Goal: Information Seeking & Learning: Learn about a topic

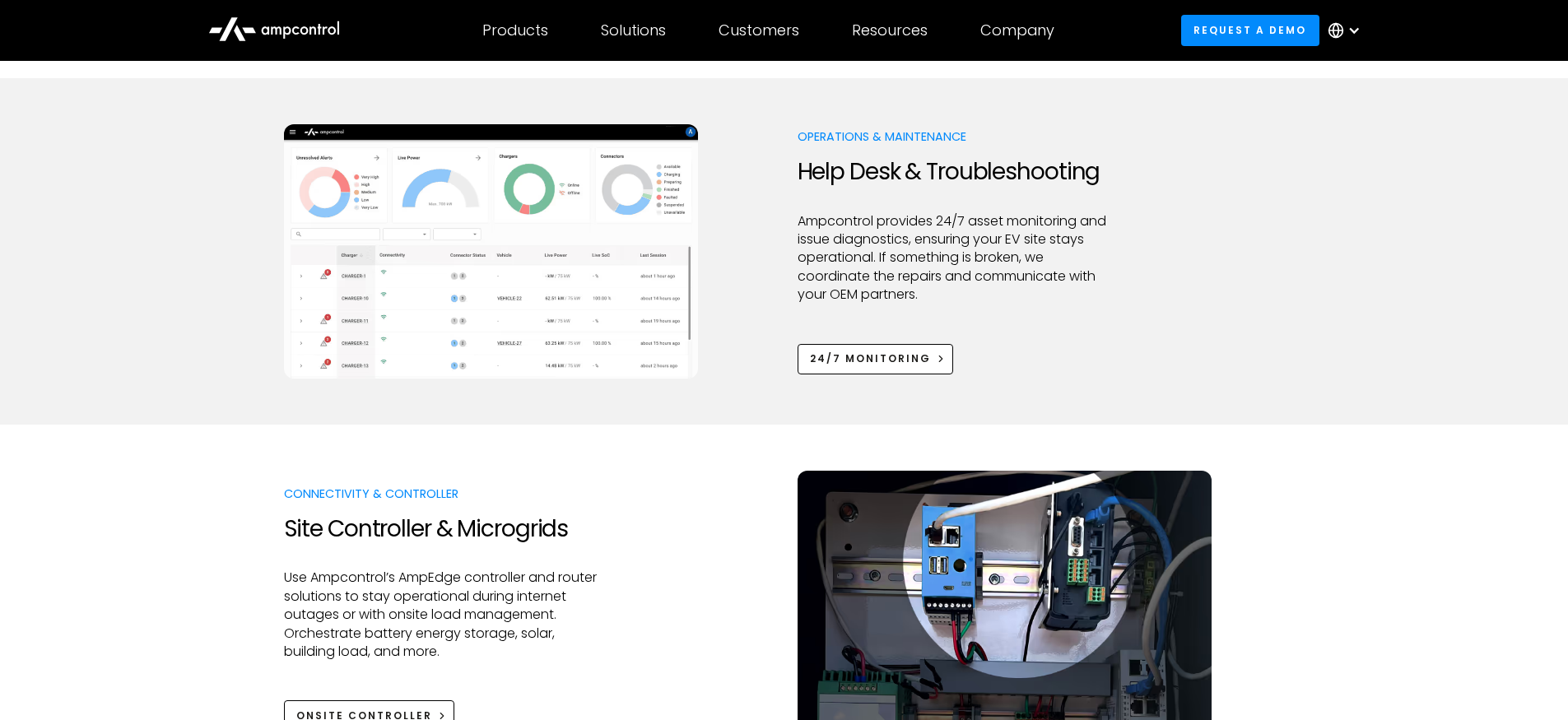
scroll to position [1204, 0]
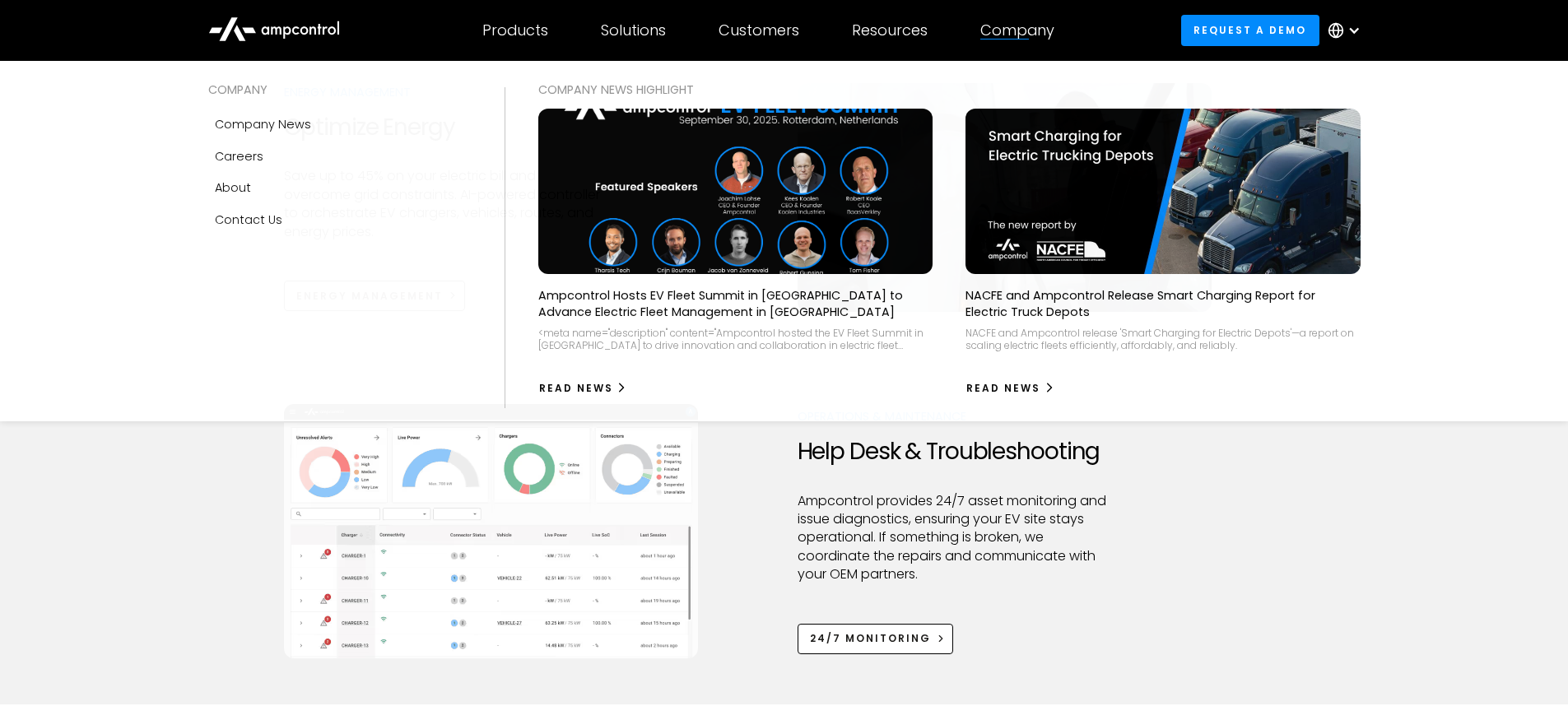
click at [1040, 25] on div "Company" at bounding box center [1017, 30] width 74 height 18
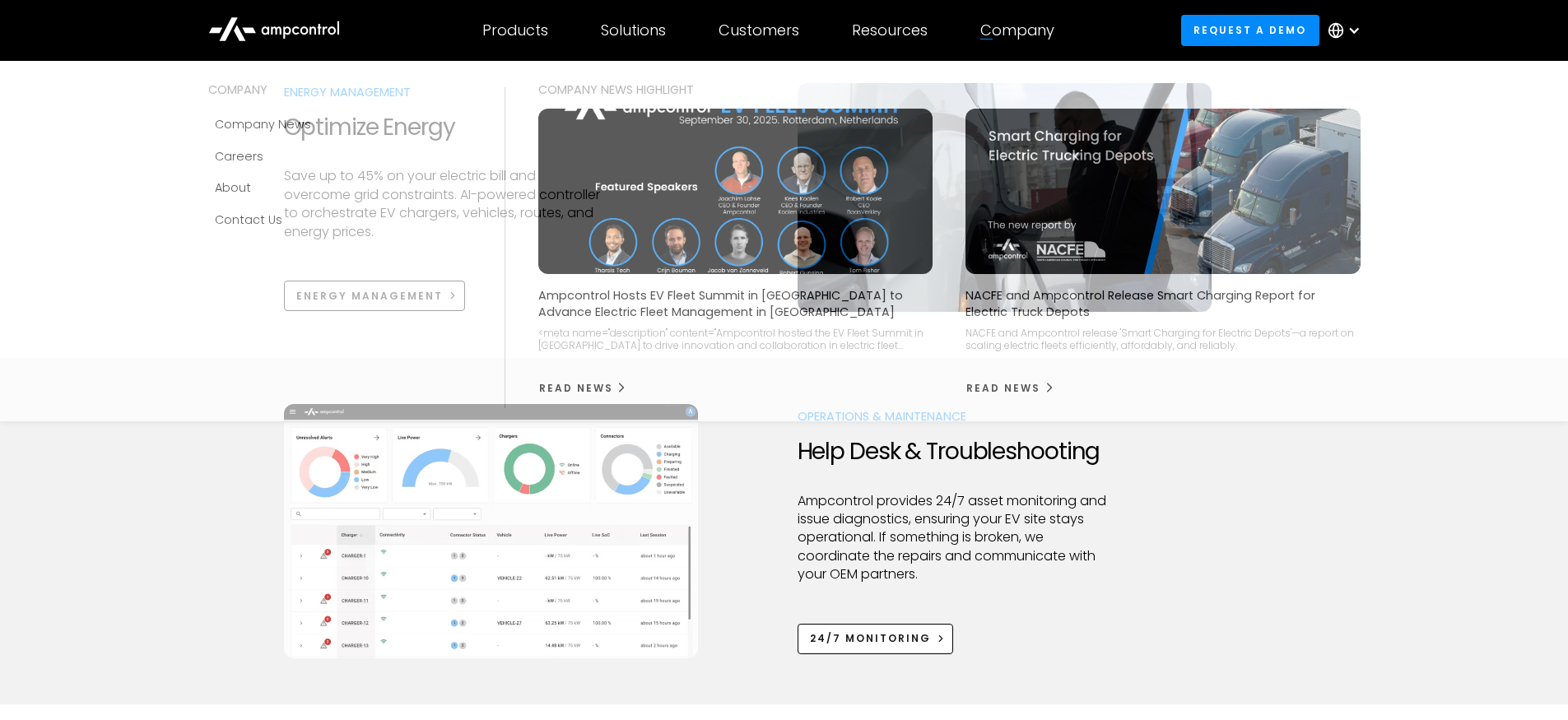
click at [988, 32] on div "Company" at bounding box center [1017, 30] width 74 height 18
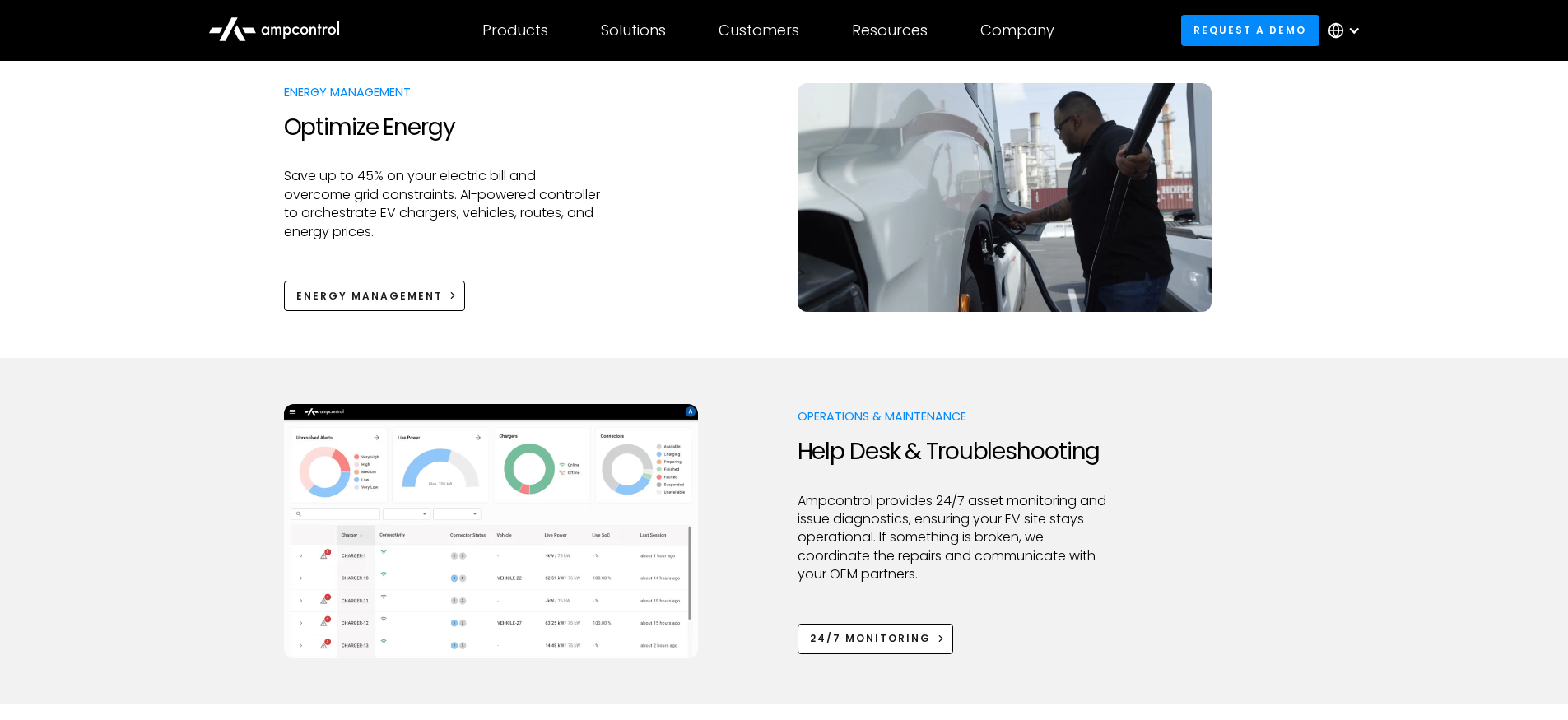
click at [988, 32] on div "Company" at bounding box center [1017, 30] width 74 height 18
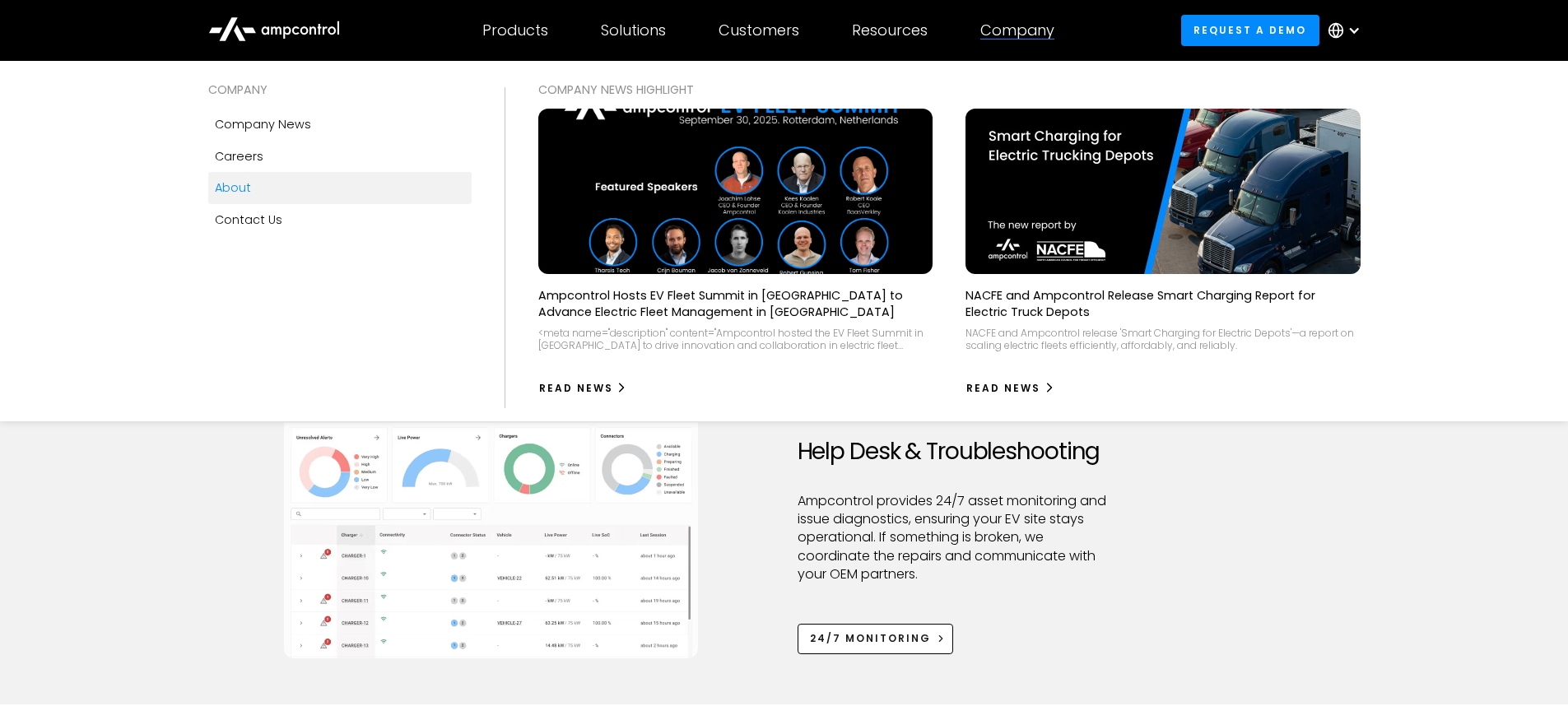
click at [321, 192] on link "About" at bounding box center [339, 187] width 263 height 31
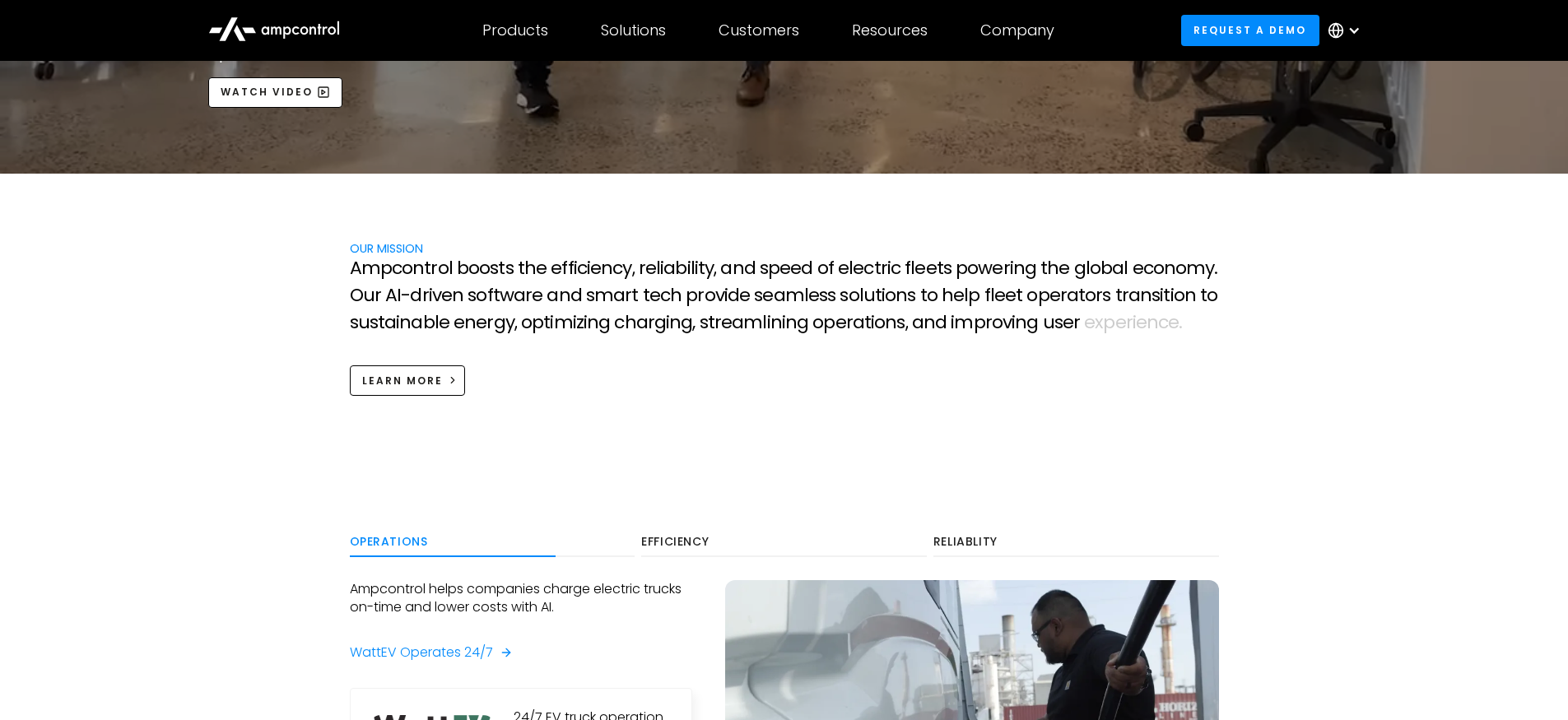
scroll to position [640, 0]
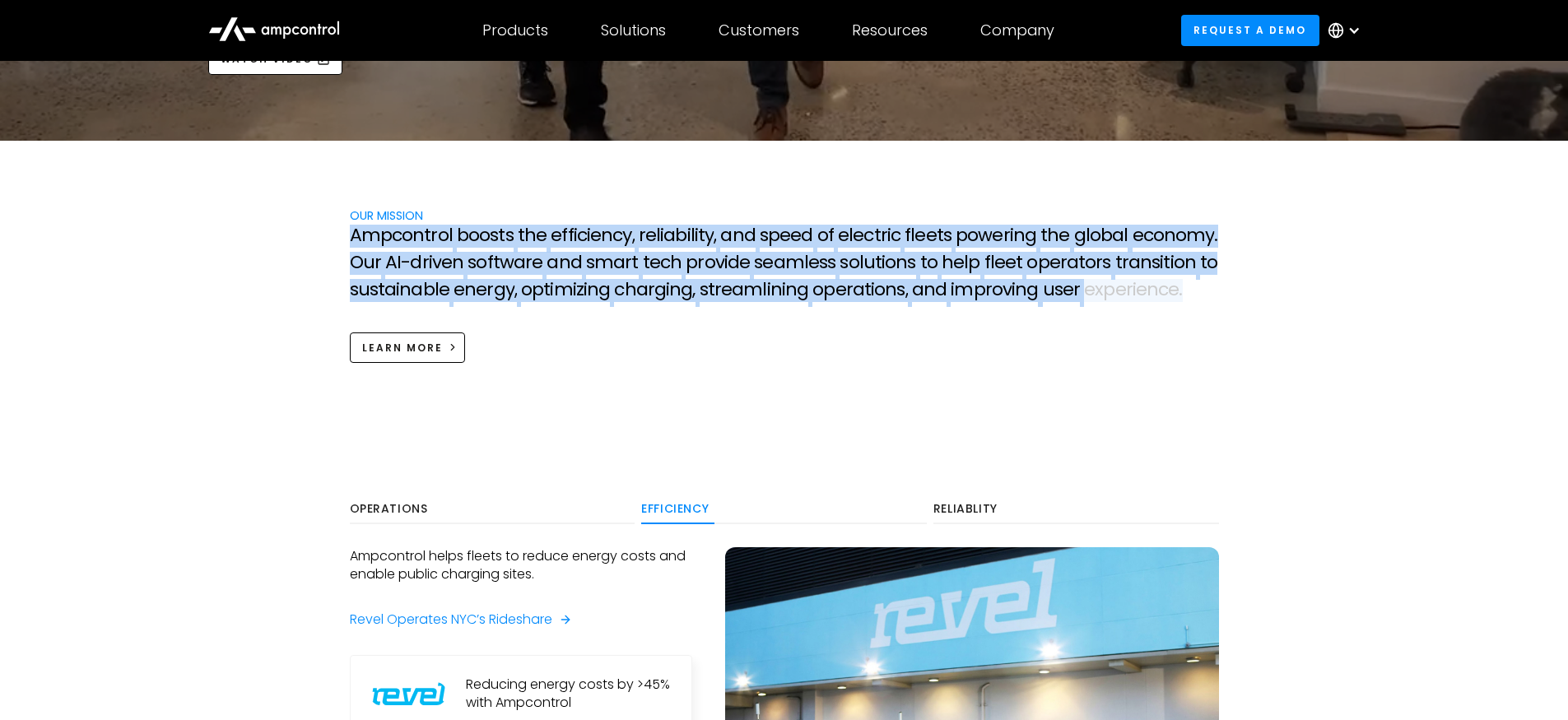
drag, startPoint x: 341, startPoint y: 231, endPoint x: 1198, endPoint y: 284, distance: 858.6
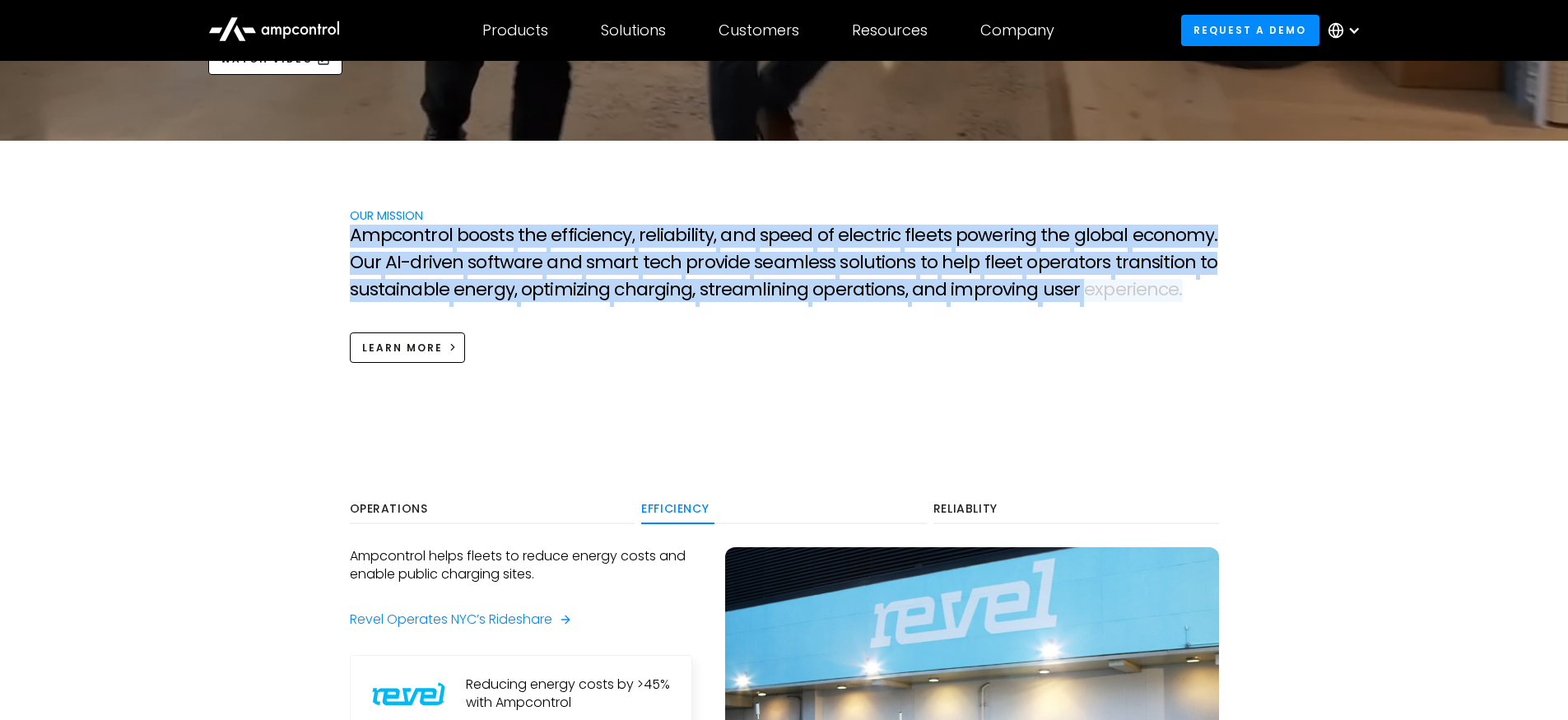
click at [1200, 287] on div "OUR MISSION A m p c o n t r o l b o o s t s t h e e f f i c i e n c y , r e l i…" at bounding box center [784, 285] width 902 height 156
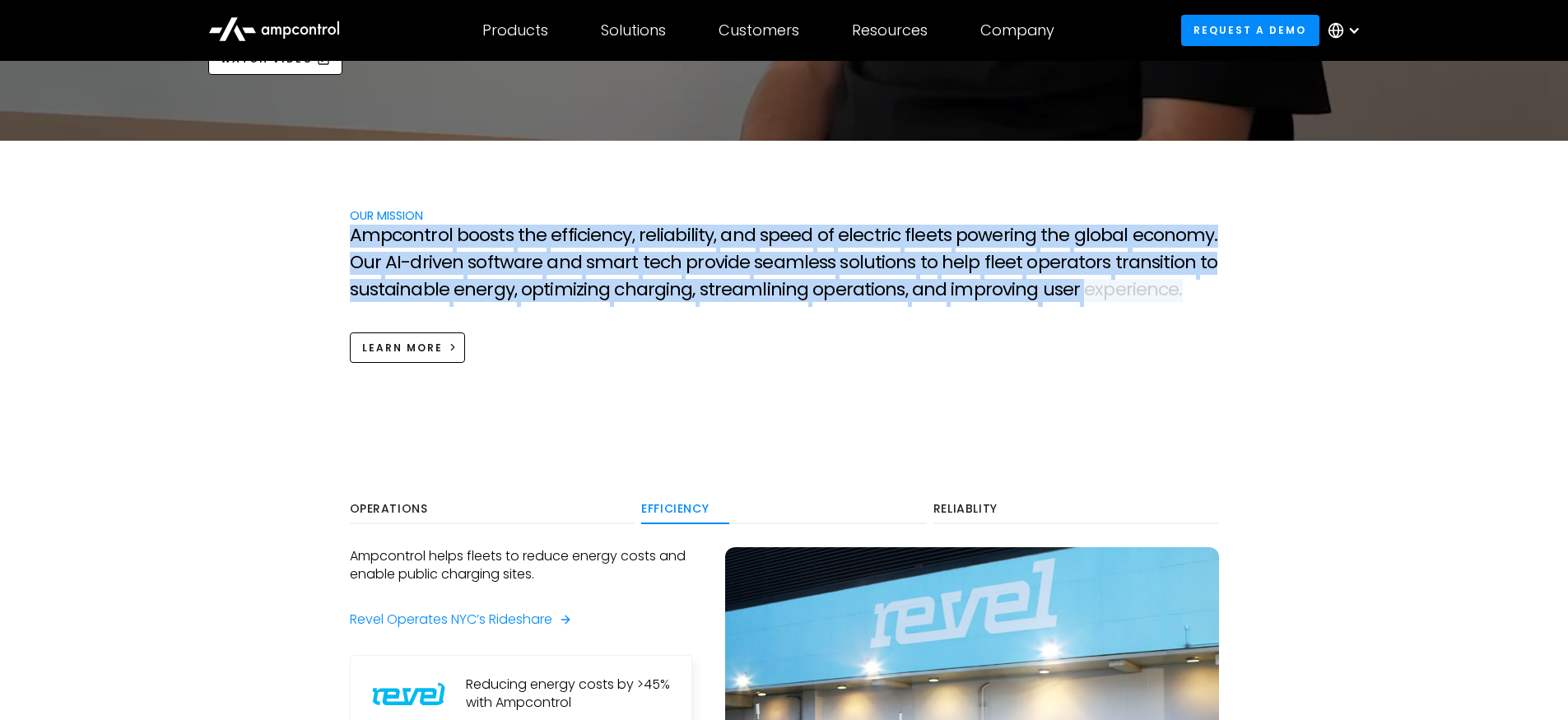
click at [1206, 261] on span "o" at bounding box center [1211, 262] width 10 height 22
drag, startPoint x: 1180, startPoint y: 289, endPoint x: 717, endPoint y: 213, distance: 469.2
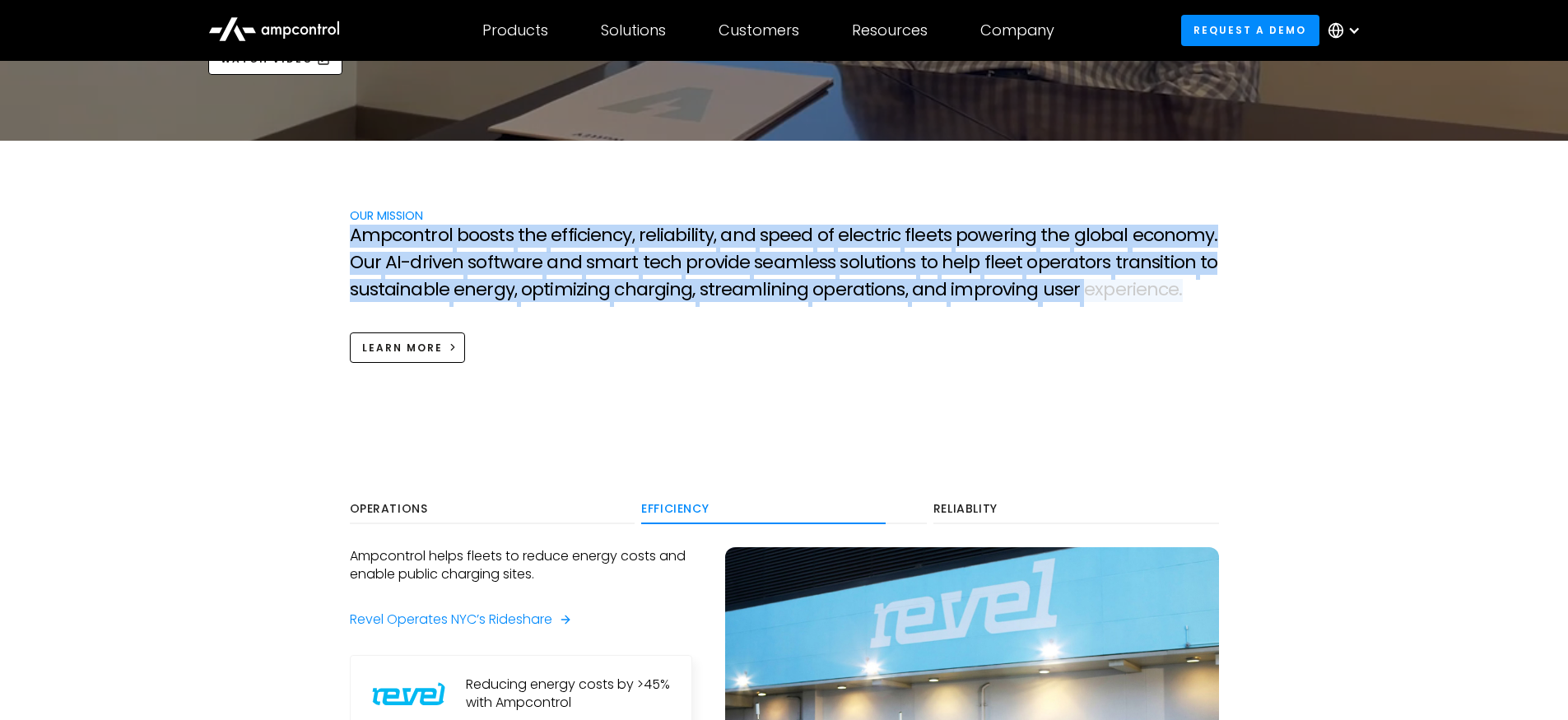
click at [717, 213] on div "OUR MISSION A m p c o n t r o l b o o s t s t h e e f f i c i e n c y , r e l i…" at bounding box center [784, 285] width 902 height 156
copy div "A m p c o n t r o l b o o s t s t h e e f f i c i e n c y , r e l i a b i l i t…"
